Goal: Find specific page/section: Find specific page/section

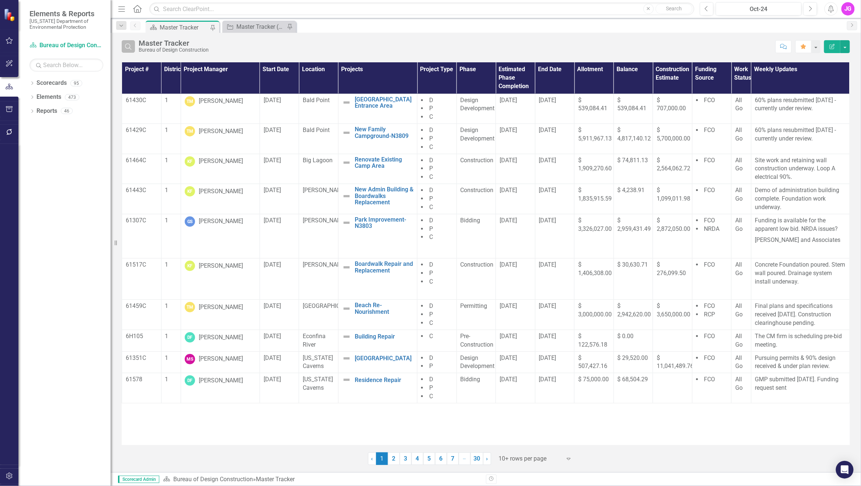
click at [125, 45] on icon "Search" at bounding box center [128, 46] width 8 height 7
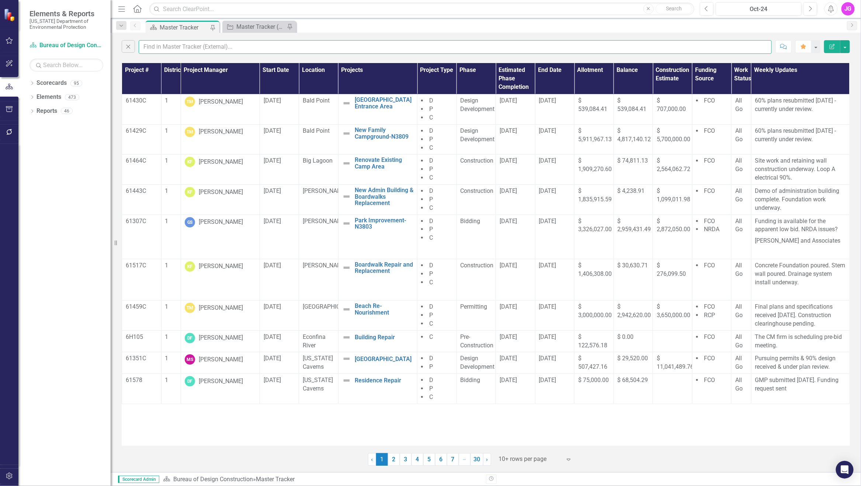
click at [196, 48] on input "text" at bounding box center [455, 47] width 633 height 14
type input "jasper"
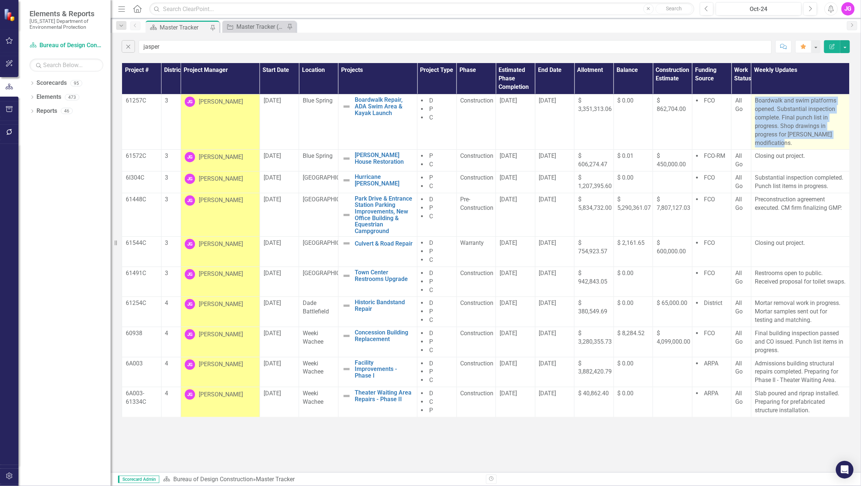
drag, startPoint x: 754, startPoint y: 99, endPoint x: 799, endPoint y: 142, distance: 61.8
click at [799, 142] on td "Boardwalk and swim platforms opened. Substantial inspection complete. Final pun…" at bounding box center [800, 121] width 99 height 55
click at [774, 172] on td "Substantial inspection completed. Punch list items in progress." at bounding box center [800, 183] width 99 height 22
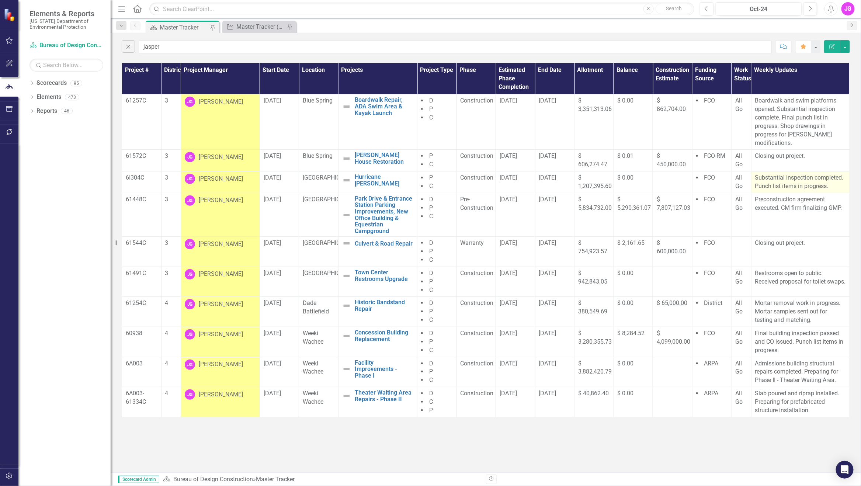
drag, startPoint x: 754, startPoint y: 177, endPoint x: 837, endPoint y: 188, distance: 83.7
click at [837, 188] on td "Substantial inspection completed. Punch list items in progress." at bounding box center [800, 183] width 99 height 22
copy p "Substantial inspection completed. Punch list items in progress."
click at [462, 209] on span "Pre-Construction" at bounding box center [477, 203] width 33 height 15
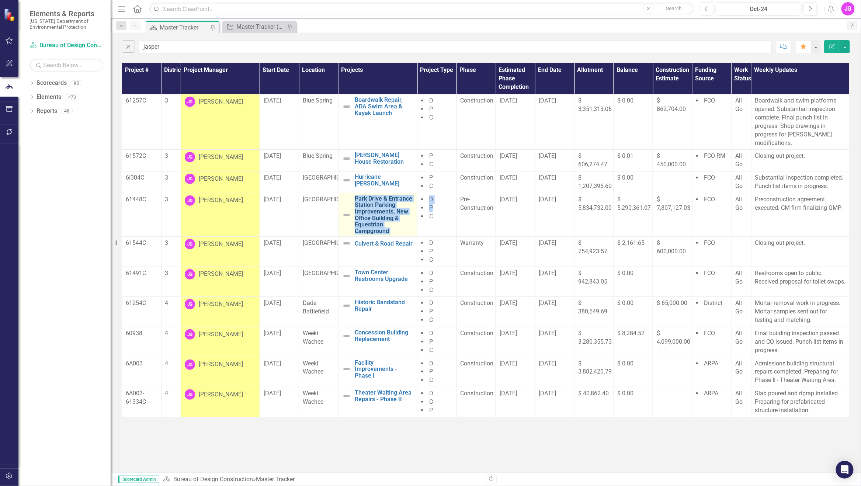
drag, startPoint x: 424, startPoint y: 231, endPoint x: 355, endPoint y: 200, distance: 75.3
click at [355, 200] on tr "61448C 3 [PERSON_NAME] [DATE][GEOGRAPHIC_DATA] & Entrance Station Parking Impro…" at bounding box center [486, 215] width 728 height 44
drag, startPoint x: 355, startPoint y: 200, endPoint x: 410, endPoint y: 205, distance: 55.6
copy tr "Park Drive & Entrance Station Parking Improvements, New Office Building & Eques…"
click at [425, 231] on td "D P C" at bounding box center [437, 215] width 39 height 44
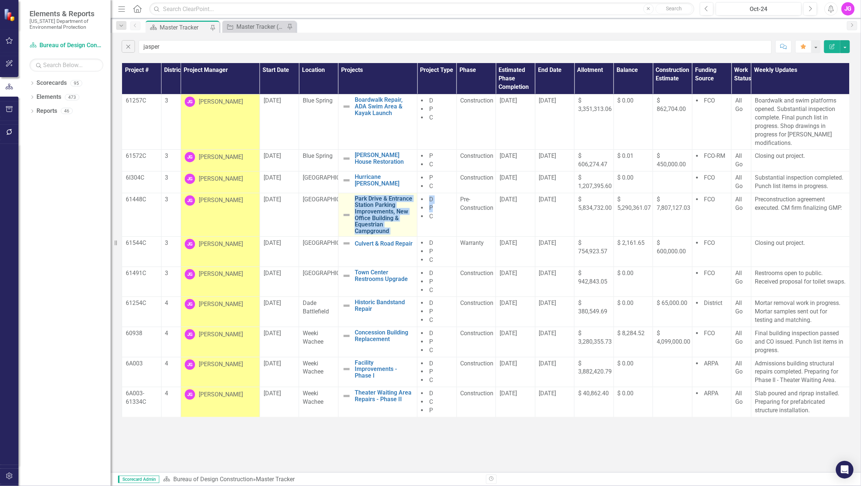
drag, startPoint x: 398, startPoint y: 227, endPoint x: 355, endPoint y: 200, distance: 51.5
click at [355, 200] on tr "61448C 3 [PERSON_NAME] [DATE][GEOGRAPHIC_DATA] & Entrance Station Parking Impro…" at bounding box center [486, 215] width 728 height 44
copy tr "Park Drive & Entrance Station Parking Improvements, New Office Building & Eques…"
